Goal: Complete application form: Complete application form

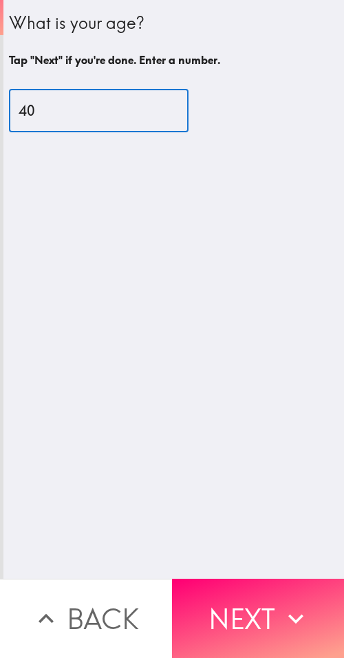
type input "40"
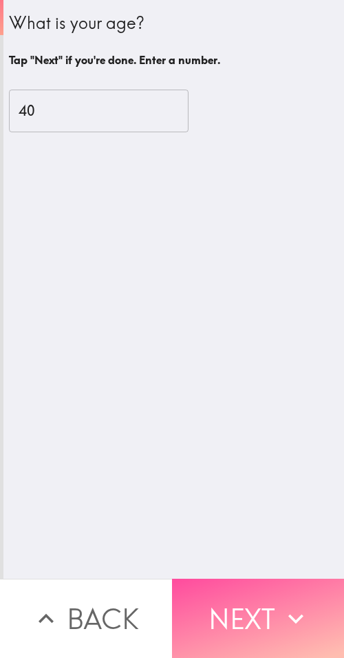
click at [224, 591] on button "Next" at bounding box center [258, 617] width 172 height 79
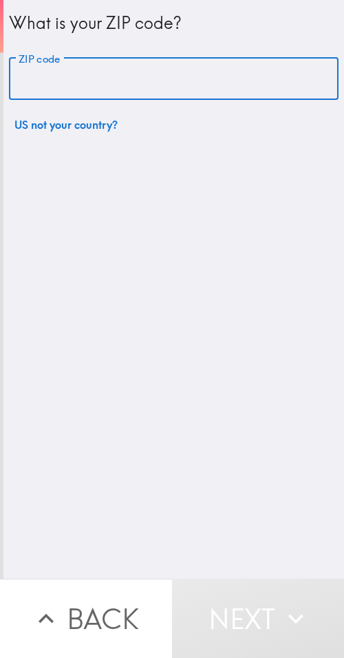
click at [112, 86] on input "ZIP code" at bounding box center [174, 79] width 330 height 43
paste input "33605"
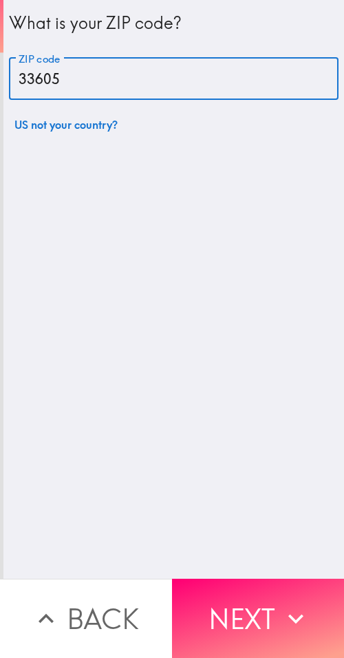
type input "33605"
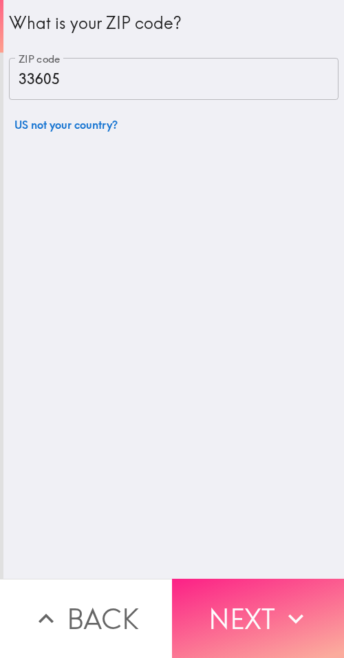
click at [261, 596] on button "Next" at bounding box center [258, 617] width 172 height 79
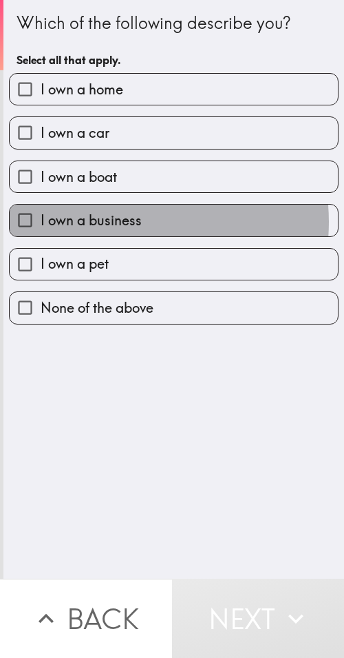
click at [114, 222] on span "I own a business" at bounding box center [91, 220] width 101 height 19
click at [41, 222] on input "I own a business" at bounding box center [25, 219] width 31 height 31
checkbox input "true"
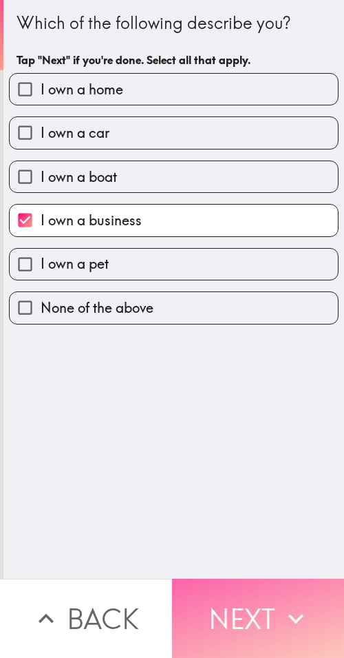
click at [243, 622] on button "Next" at bounding box center [258, 617] width 172 height 79
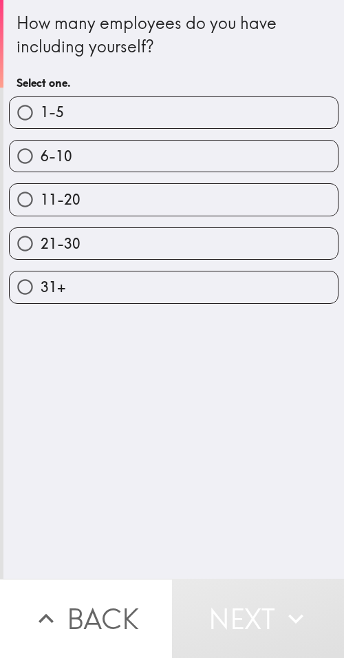
click at [129, 243] on label "21-30" at bounding box center [174, 243] width 328 height 31
click at [41, 243] on input "21-30" at bounding box center [25, 243] width 31 height 31
radio input "true"
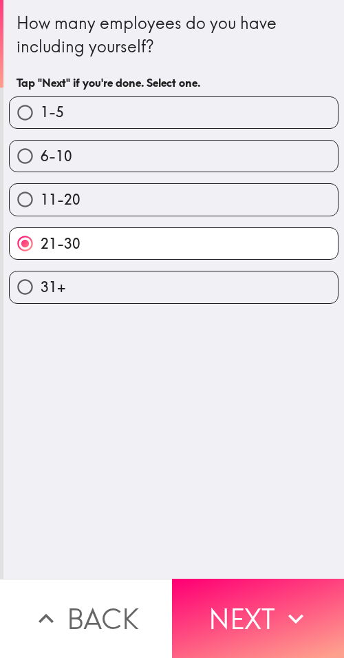
drag, startPoint x: 242, startPoint y: 602, endPoint x: 236, endPoint y: 598, distance: 7.3
click at [242, 602] on button "Next" at bounding box center [258, 617] width 172 height 79
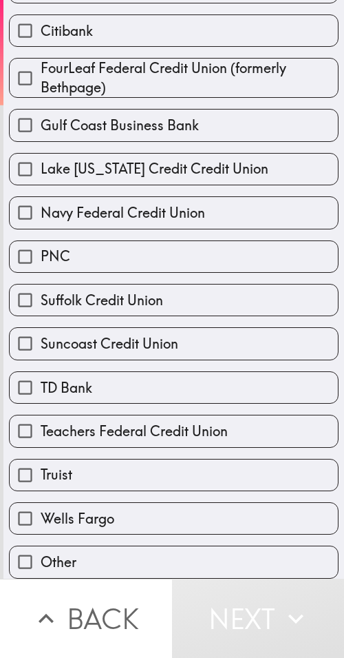
scroll to position [223, 0]
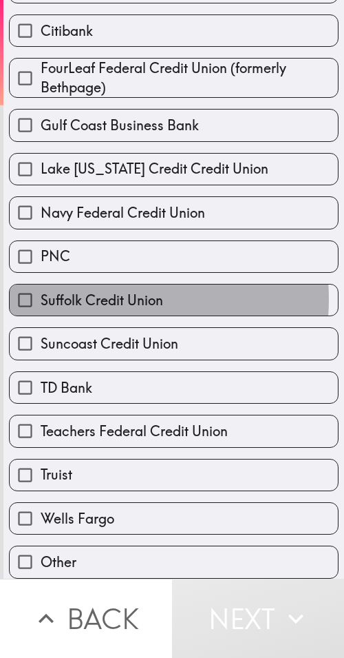
click at [96, 291] on span "Suffolk Credit Union" at bounding box center [102, 300] width 123 height 19
click at [41, 288] on input "Suffolk Credit Union" at bounding box center [25, 299] width 31 height 31
checkbox input "true"
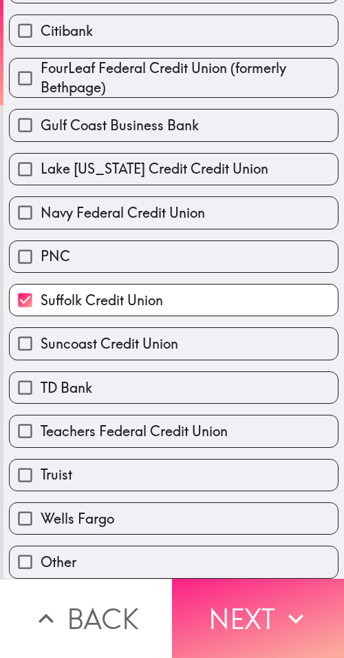
click at [231, 596] on button "Next" at bounding box center [258, 617] width 172 height 79
